Goal: Learn about a topic

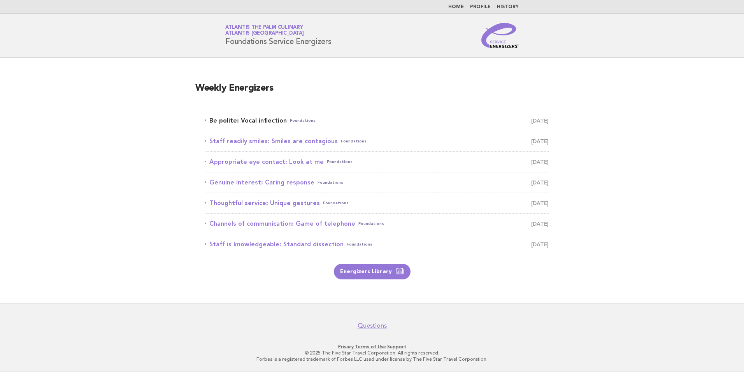
click at [275, 123] on link "Be polite: Vocal inflection Foundations August 24" at bounding box center [377, 120] width 344 height 11
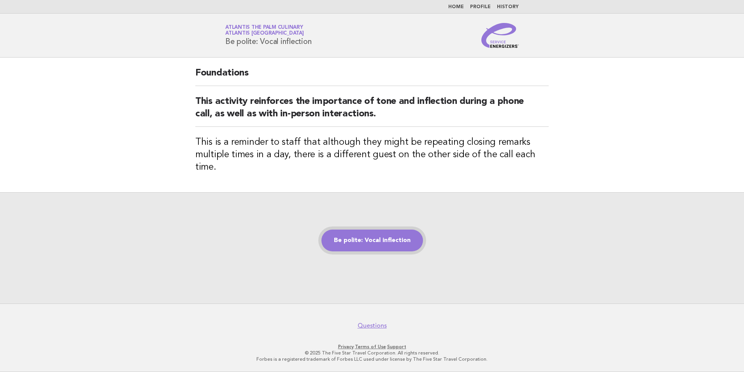
click at [367, 235] on link "Be polite: Vocal inflection" at bounding box center [372, 241] width 102 height 22
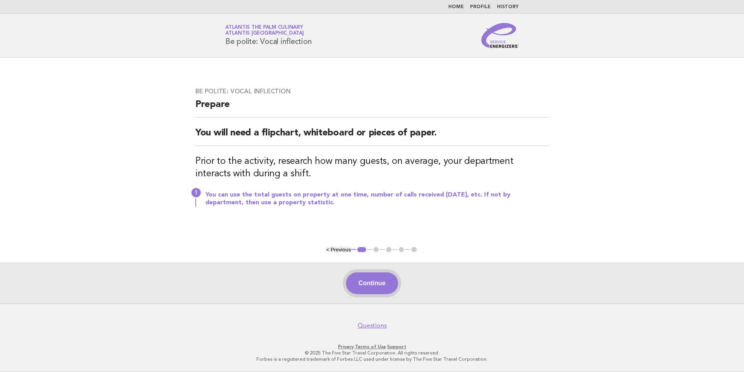
click at [381, 283] on button "Continue" at bounding box center [372, 283] width 52 height 22
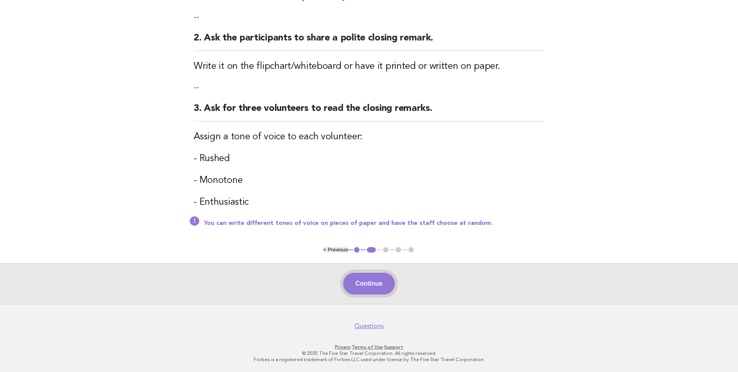
click at [379, 279] on button "Continue" at bounding box center [369, 284] width 52 height 22
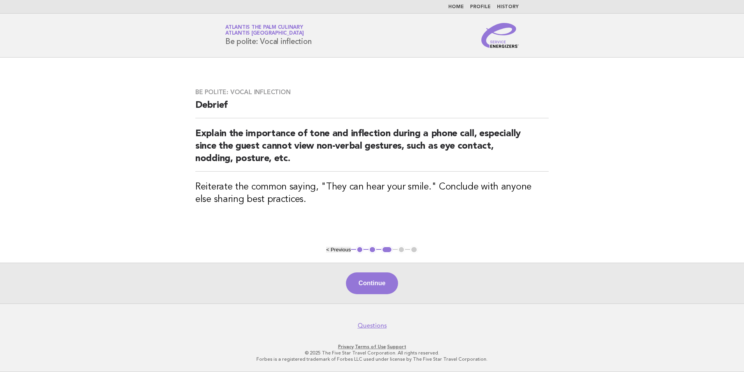
click at [380, 280] on button "Continue" at bounding box center [372, 283] width 52 height 22
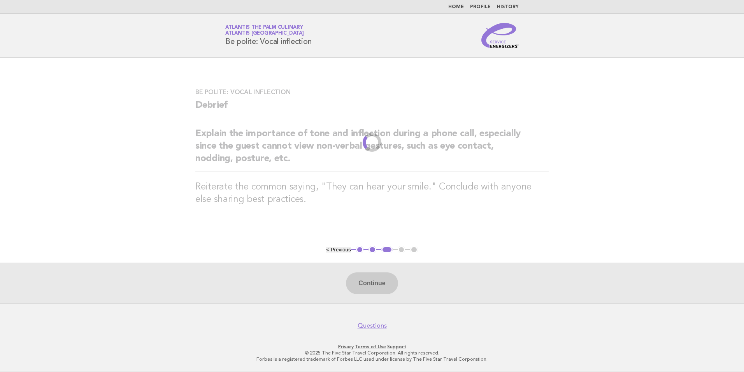
click at [386, 282] on div "Continue" at bounding box center [372, 283] width 744 height 41
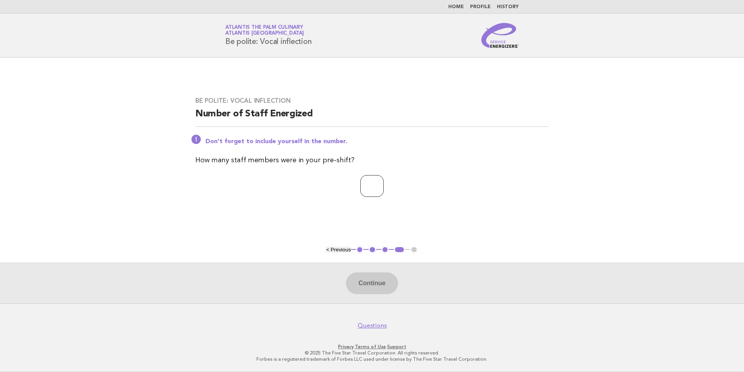
click at [373, 186] on input "number" at bounding box center [371, 186] width 23 height 22
type input "**"
click at [376, 290] on button "Continue" at bounding box center [372, 283] width 52 height 22
